Goal: Check status: Check status

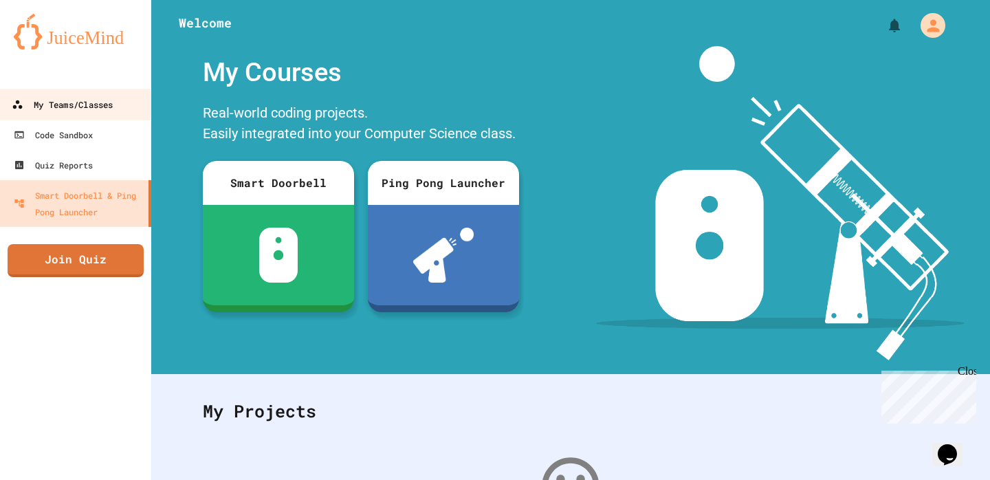
click at [69, 101] on div "My Teams/Classes" at bounding box center [62, 104] width 101 height 17
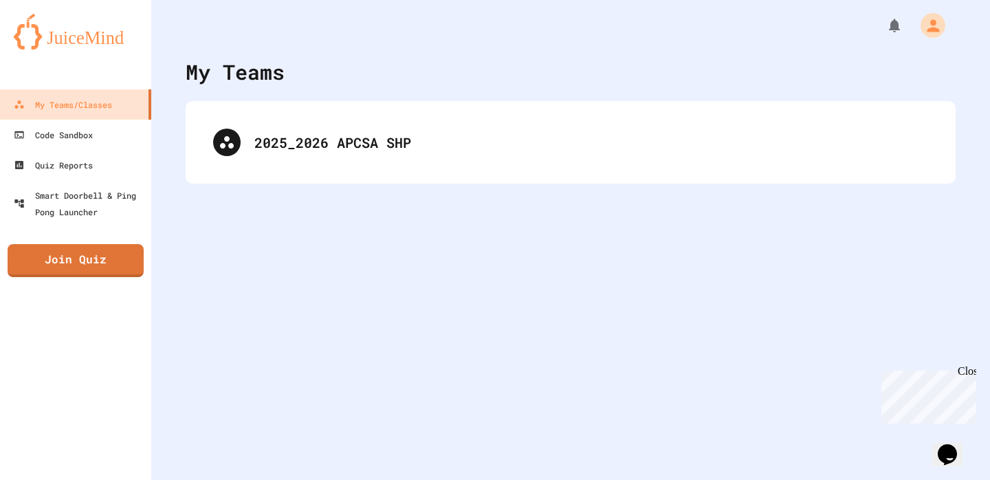
click at [507, 215] on div "My Teams 2025_2026 APCSA SHP" at bounding box center [570, 240] width 839 height 480
click at [471, 181] on div "2025_2026 APCSA SHP" at bounding box center [571, 142] width 770 height 83
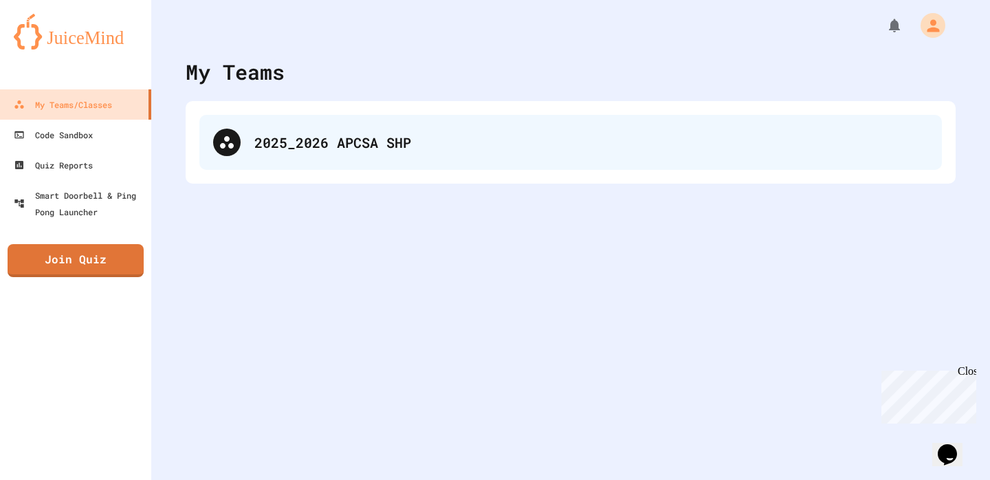
click at [456, 166] on div "2025_2026 APCSA SHP" at bounding box center [570, 142] width 743 height 55
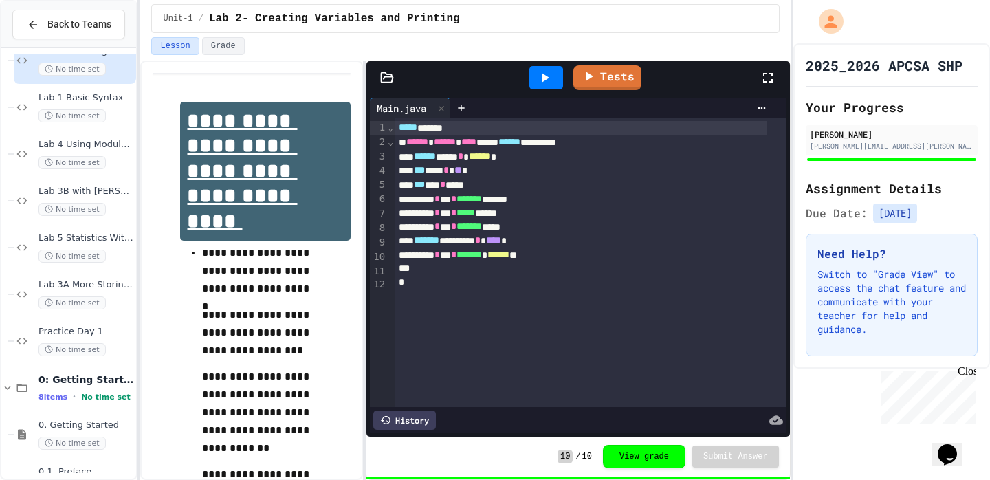
scroll to position [74, 0]
click at [110, 259] on div "No time set" at bounding box center [86, 254] width 95 height 13
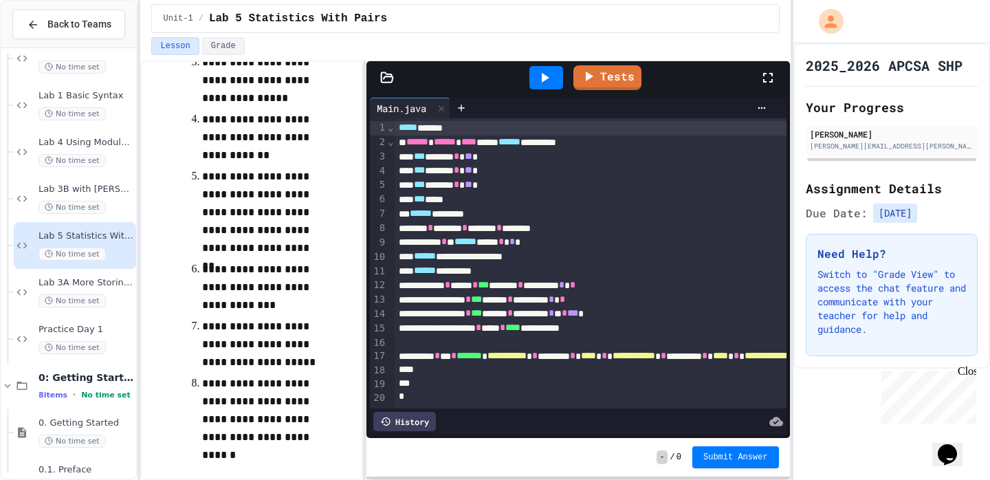
scroll to position [0, 1]
click at [619, 74] on link "Tests" at bounding box center [606, 76] width 63 height 27
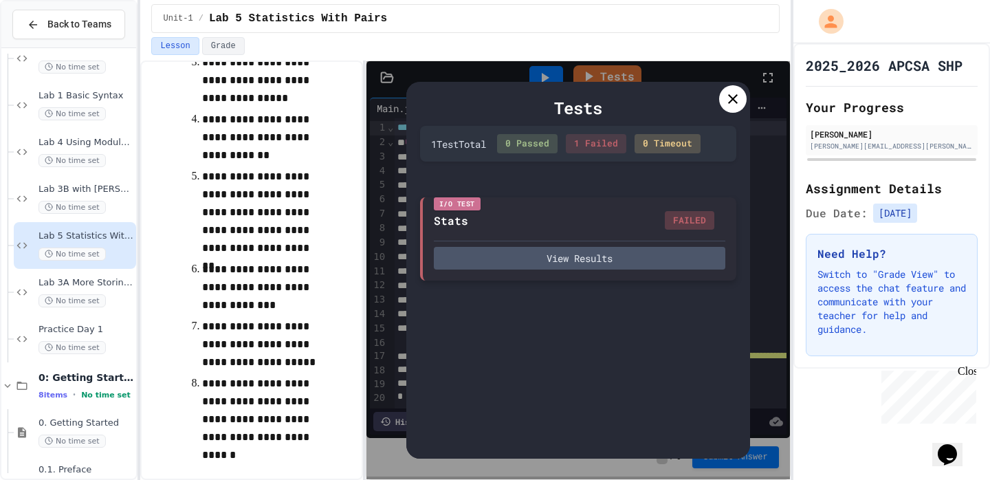
click at [496, 279] on div "I/O Test Stats FAILED View Results" at bounding box center [578, 239] width 316 height 84
click at [507, 239] on div "I/O Test Stats FAILED View Results" at bounding box center [578, 239] width 316 height 84
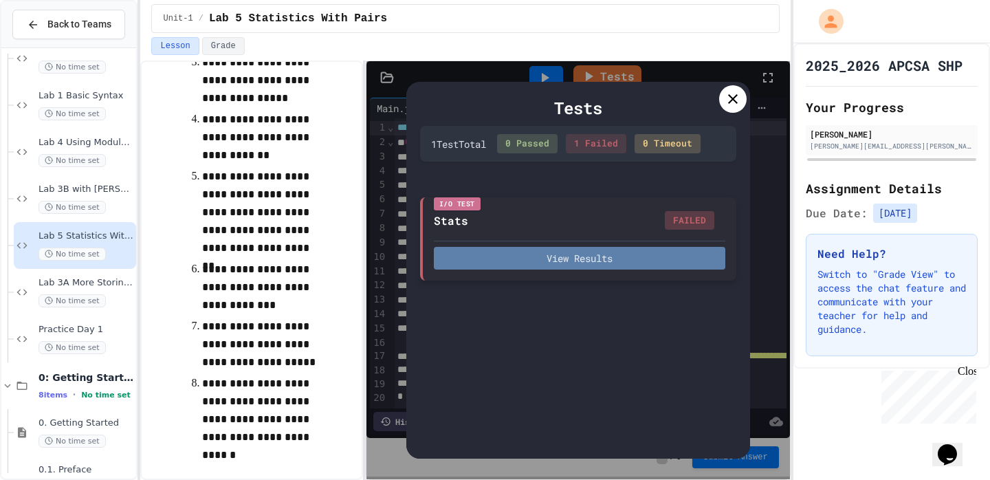
click at [505, 262] on button "View Results" at bounding box center [580, 258] width 292 height 23
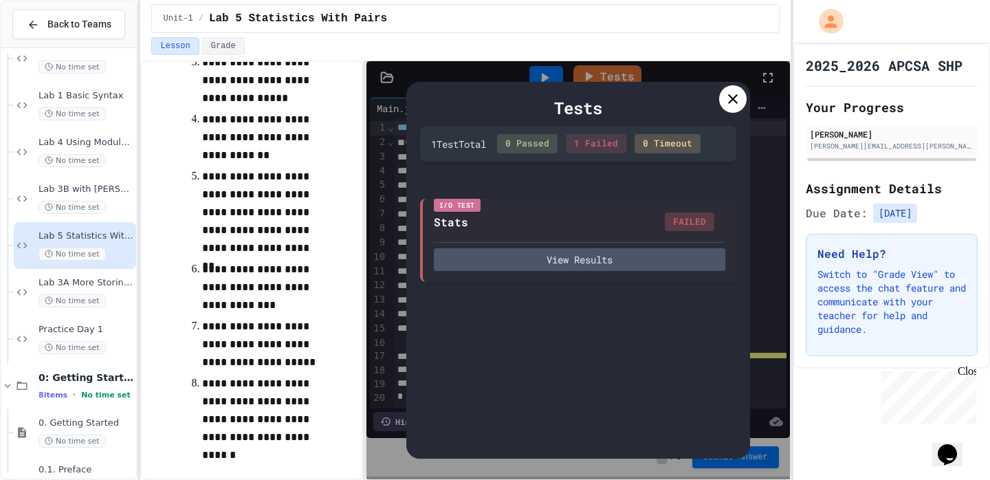
drag, startPoint x: 266, startPoint y: 283, endPoint x: 243, endPoint y: 290, distance: 24.6
click at [731, 98] on icon at bounding box center [733, 99] width 10 height 10
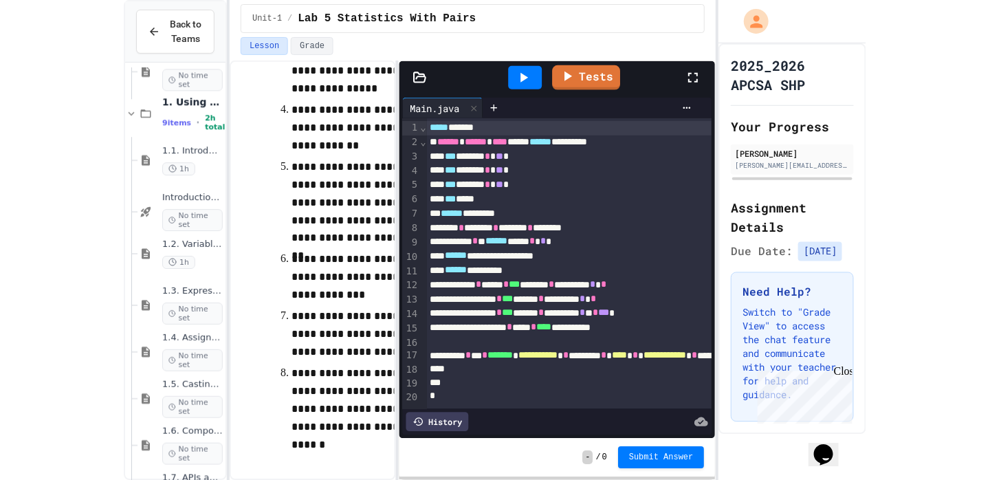
scroll to position [232, 0]
